Goal: Understand process/instructions

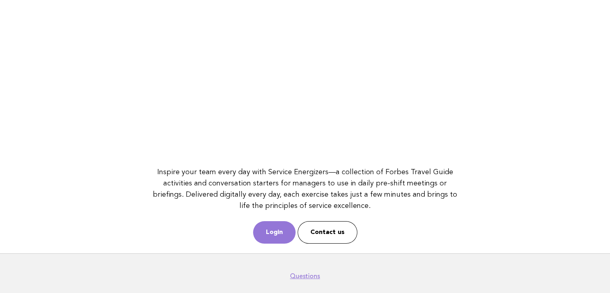
scroll to position [104, 0]
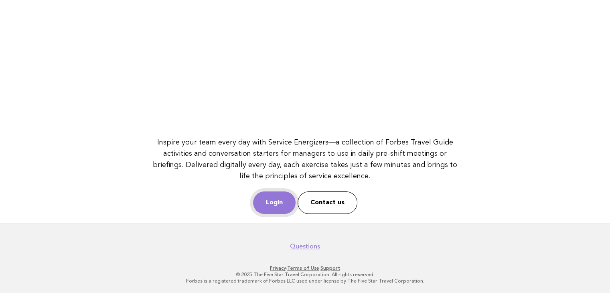
click at [282, 197] on link "Login" at bounding box center [274, 202] width 43 height 22
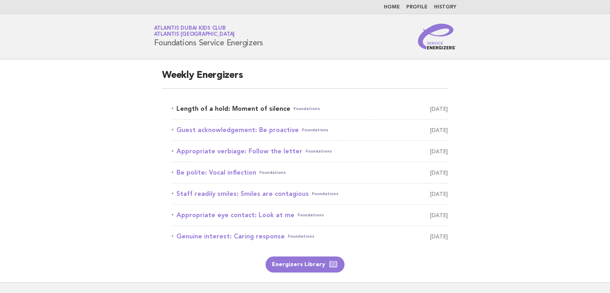
click at [235, 109] on link "Length of a hold: Moment of silence Foundations August 21" at bounding box center [310, 108] width 276 height 11
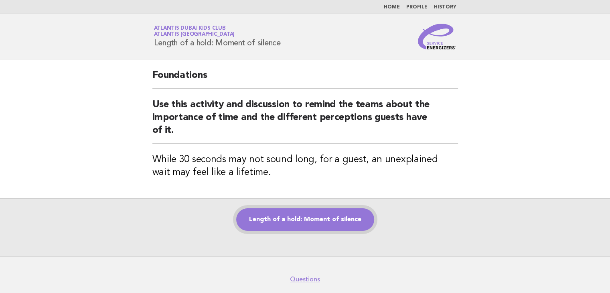
click at [278, 218] on link "Length of a hold: Moment of silence" at bounding box center [305, 219] width 138 height 22
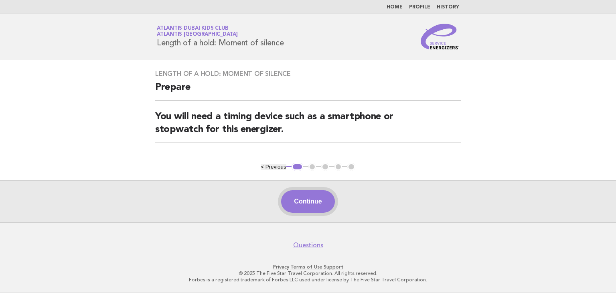
click at [292, 205] on button "Continue" at bounding box center [307, 201] width 53 height 22
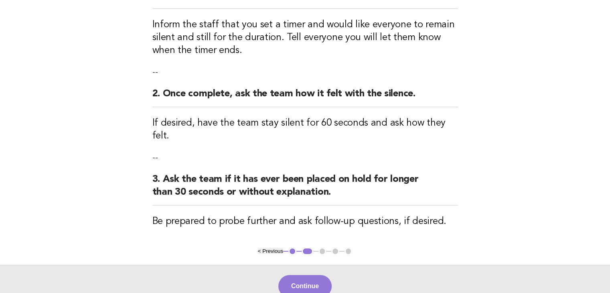
scroll to position [160, 0]
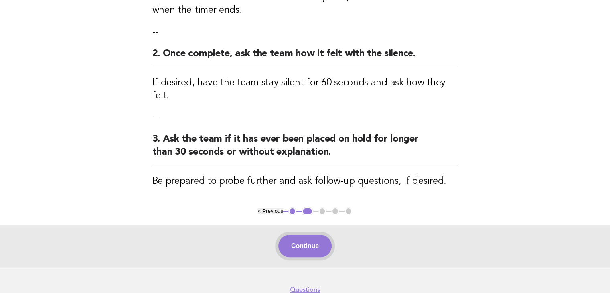
click at [307, 235] on button "Continue" at bounding box center [304, 246] width 53 height 22
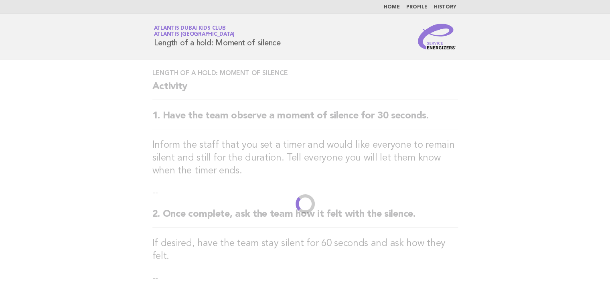
scroll to position [0, 0]
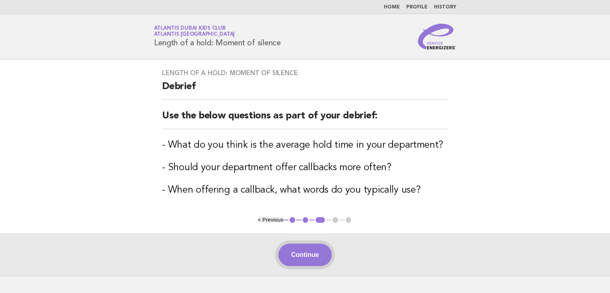
click at [319, 258] on button "Continue" at bounding box center [304, 255] width 53 height 22
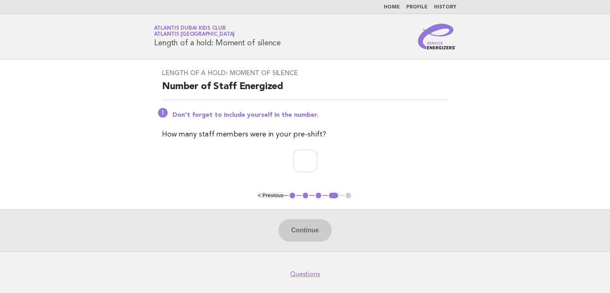
click at [273, 198] on button "< Previous" at bounding box center [270, 195] width 25 height 6
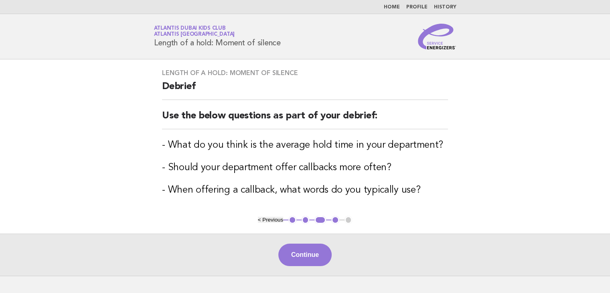
click at [273, 198] on div "Length of a hold: Moment of silence Debrief Use the below questions as part of …" at bounding box center [304, 137] width 305 height 156
click at [267, 220] on button "< Previous" at bounding box center [270, 220] width 25 height 6
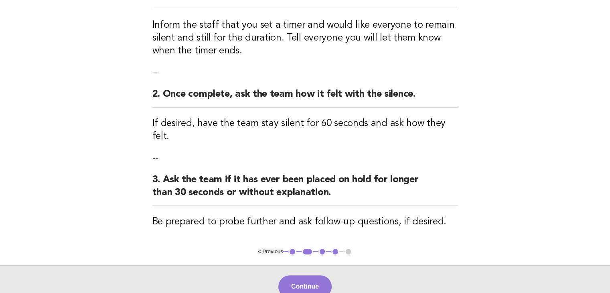
scroll to position [120, 0]
click at [308, 275] on button "Continue" at bounding box center [304, 286] width 53 height 22
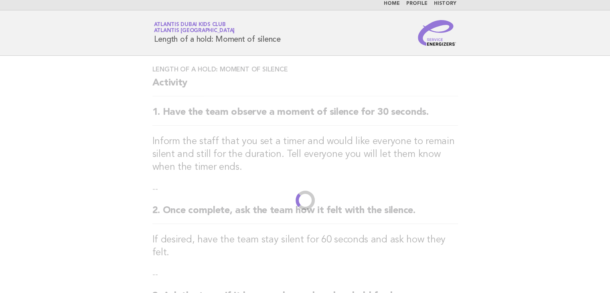
scroll to position [0, 0]
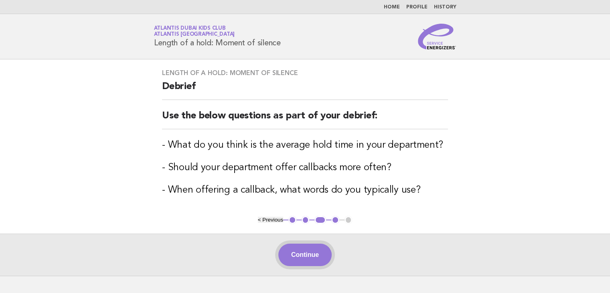
click at [313, 249] on button "Continue" at bounding box center [304, 255] width 53 height 22
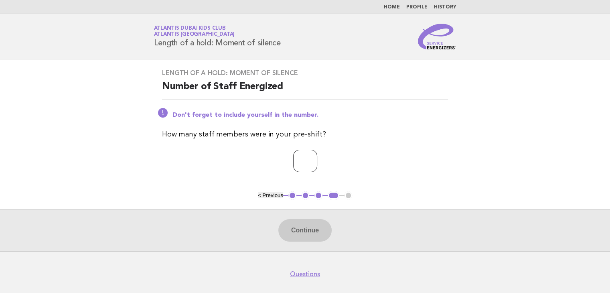
click at [310, 165] on input "number" at bounding box center [305, 161] width 24 height 22
type input "*"
click at [321, 241] on div "Continue" at bounding box center [305, 230] width 610 height 42
click at [321, 234] on button "Continue" at bounding box center [304, 230] width 53 height 22
